Goal: Task Accomplishment & Management: Use online tool/utility

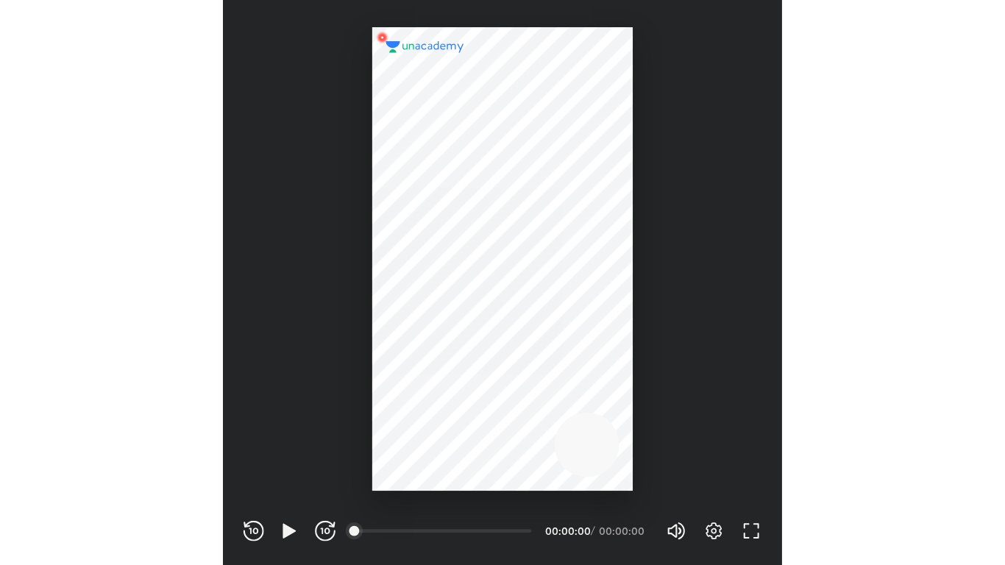
scroll to position [488, 482]
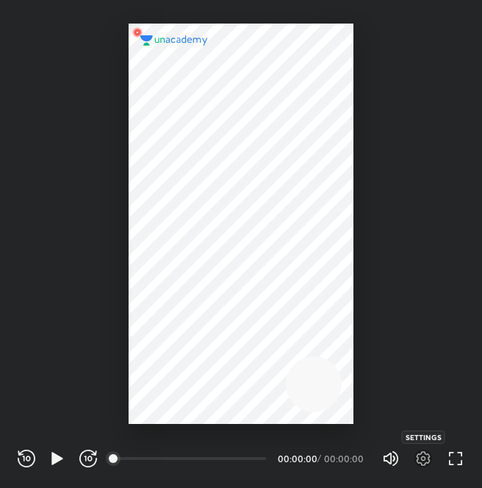
click at [426, 456] on icon "button" at bounding box center [424, 458] width 18 height 18
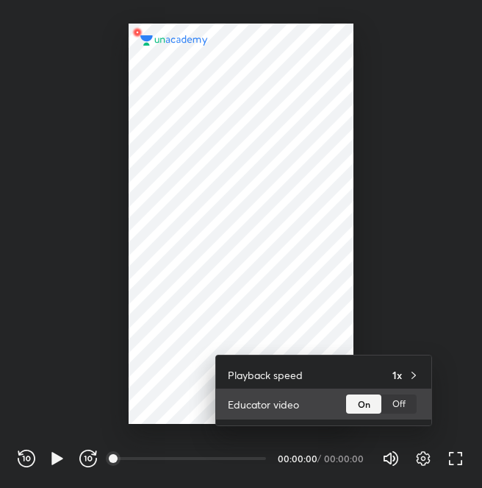
click at [410, 402] on div "Off" at bounding box center [399, 403] width 35 height 19
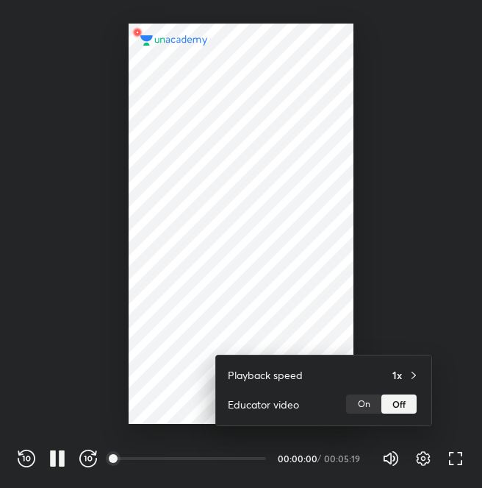
click at [242, 226] on div at bounding box center [241, 244] width 482 height 488
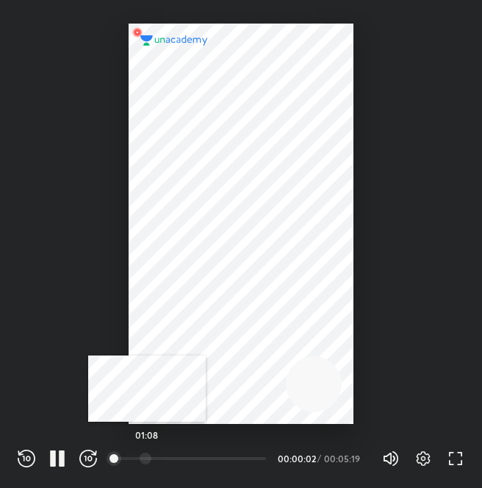
click at [147, 456] on div at bounding box center [146, 458] width 12 height 12
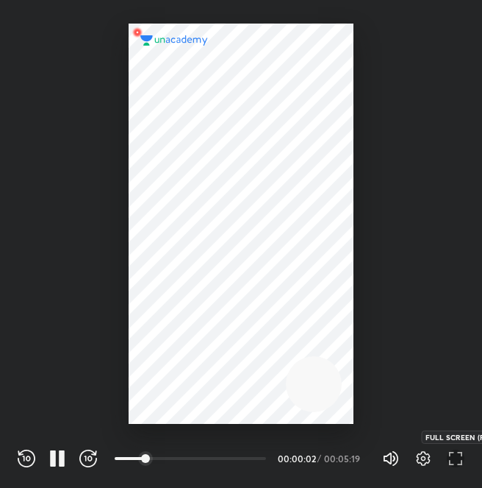
click at [459, 463] on icon "button" at bounding box center [456, 458] width 18 height 18
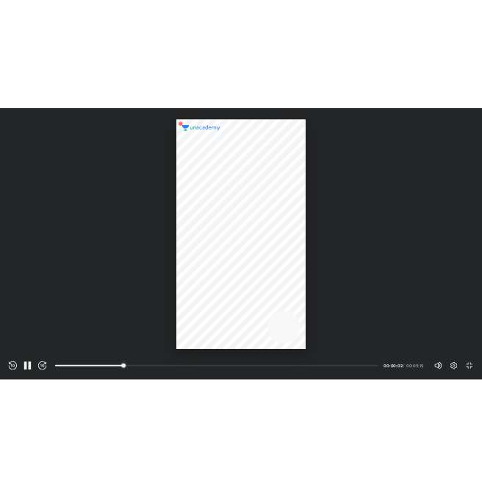
scroll to position [565, 1005]
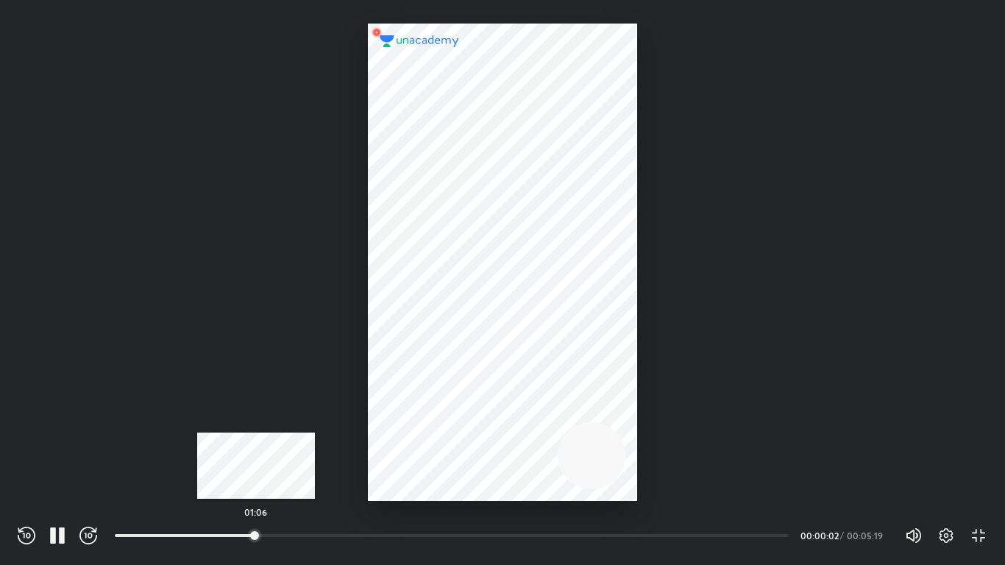
drag, startPoint x: 256, startPoint y: 531, endPoint x: 229, endPoint y: 534, distance: 27.4
click at [249, 487] on div at bounding box center [255, 535] width 12 height 12
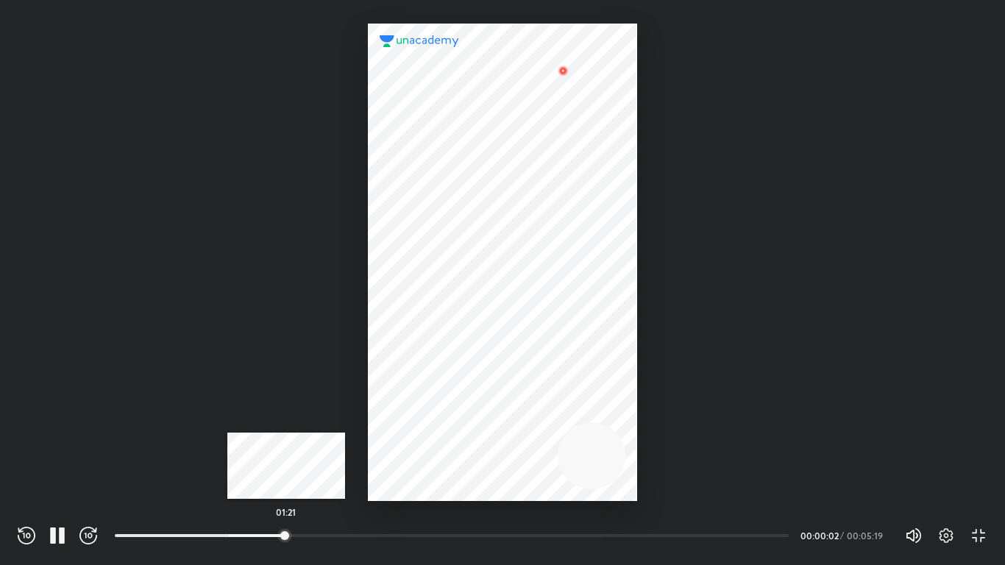
drag, startPoint x: 229, startPoint y: 534, endPoint x: 286, endPoint y: 530, distance: 57.5
click at [286, 487] on div at bounding box center [285, 535] width 12 height 12
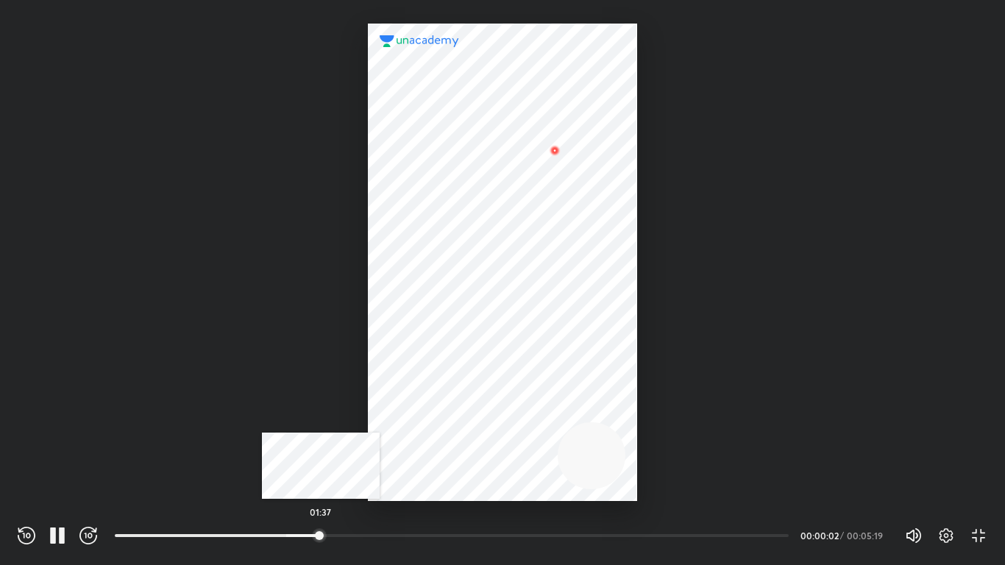
drag, startPoint x: 286, startPoint y: 530, endPoint x: 322, endPoint y: 530, distance: 36.0
click at [322, 487] on div at bounding box center [319, 535] width 12 height 12
drag, startPoint x: 322, startPoint y: 530, endPoint x: 342, endPoint y: 529, distance: 19.9
click at [342, 487] on div at bounding box center [341, 535] width 12 height 12
drag, startPoint x: 342, startPoint y: 529, endPoint x: 371, endPoint y: 529, distance: 28.7
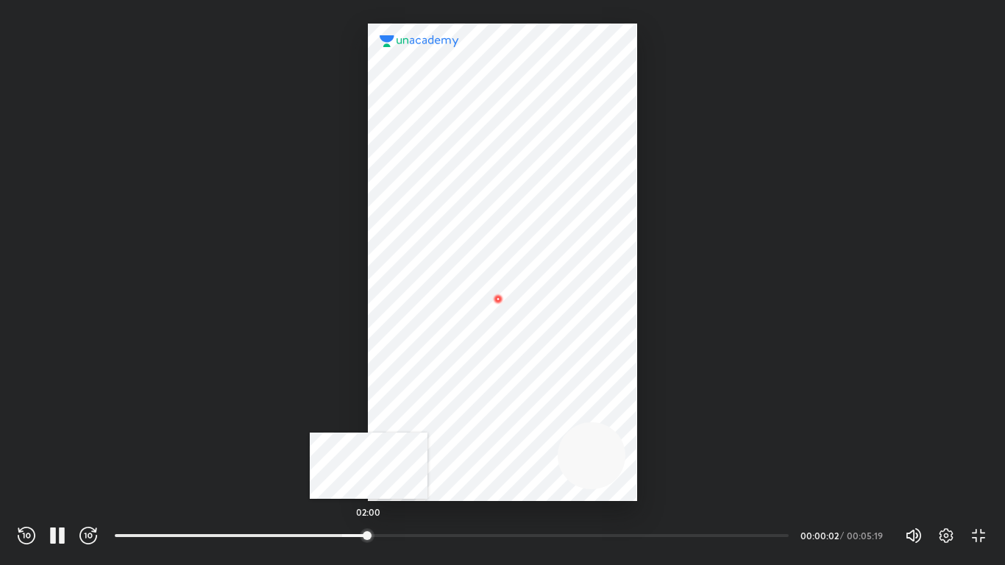
click at [371, 487] on div at bounding box center [367, 535] width 12 height 12
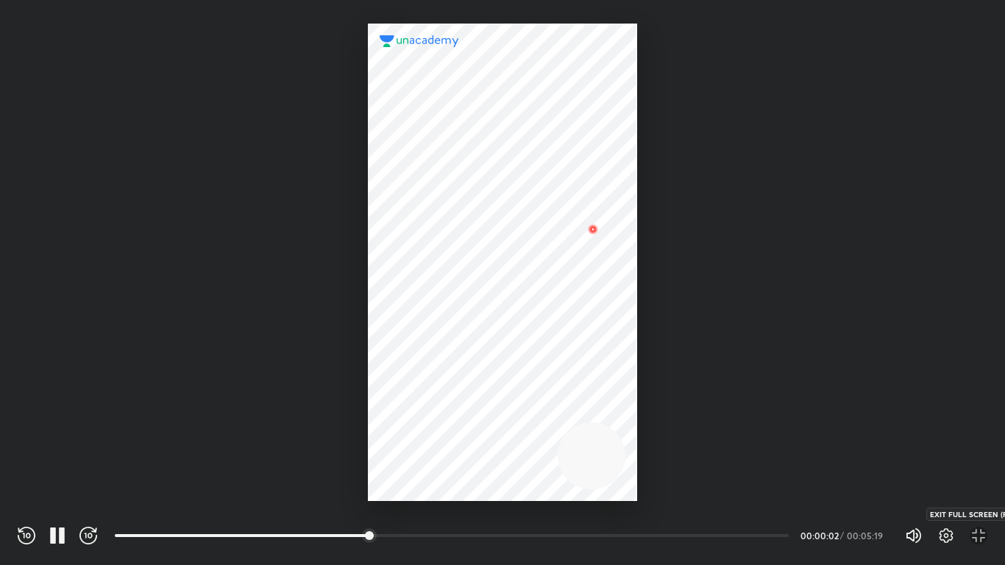
click at [482, 487] on icon "button" at bounding box center [978, 536] width 18 height 18
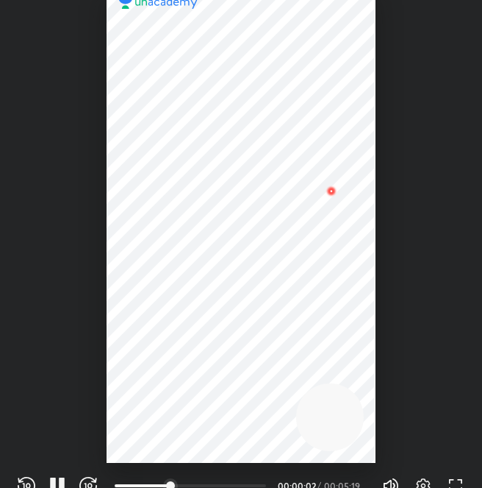
scroll to position [488, 482]
